Goal: Check status: Check status

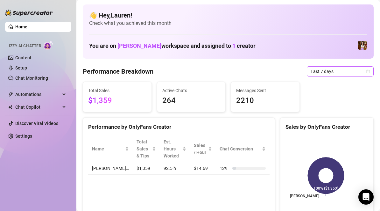
click at [323, 75] on span "Last 7 days" at bounding box center [339, 71] width 59 height 10
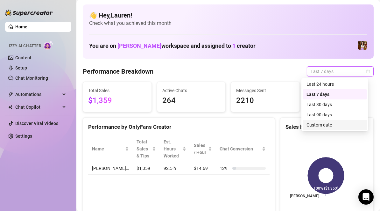
click at [318, 121] on div "Custom date" at bounding box center [334, 125] width 64 height 10
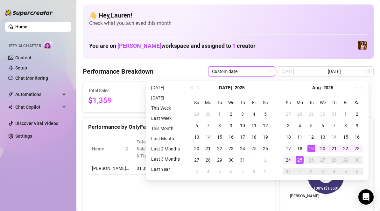
type input "[DATE]"
click at [298, 160] on div "25" at bounding box center [300, 160] width 8 height 8
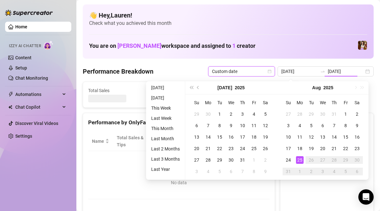
type input "[DATE]"
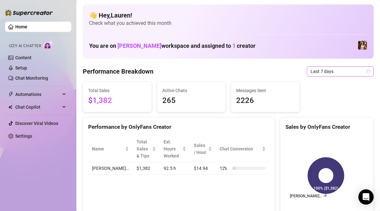
click at [366, 72] on icon "calendar" at bounding box center [368, 71] width 4 height 4
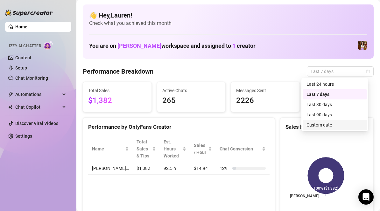
click at [332, 121] on div "Custom date" at bounding box center [334, 125] width 64 height 10
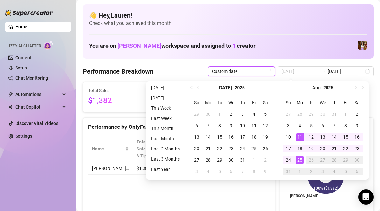
type input "[DATE]"
click at [298, 160] on div "25" at bounding box center [300, 160] width 8 height 8
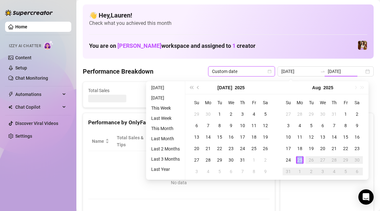
type input "[DATE]"
